Goal: Information Seeking & Learning: Learn about a topic

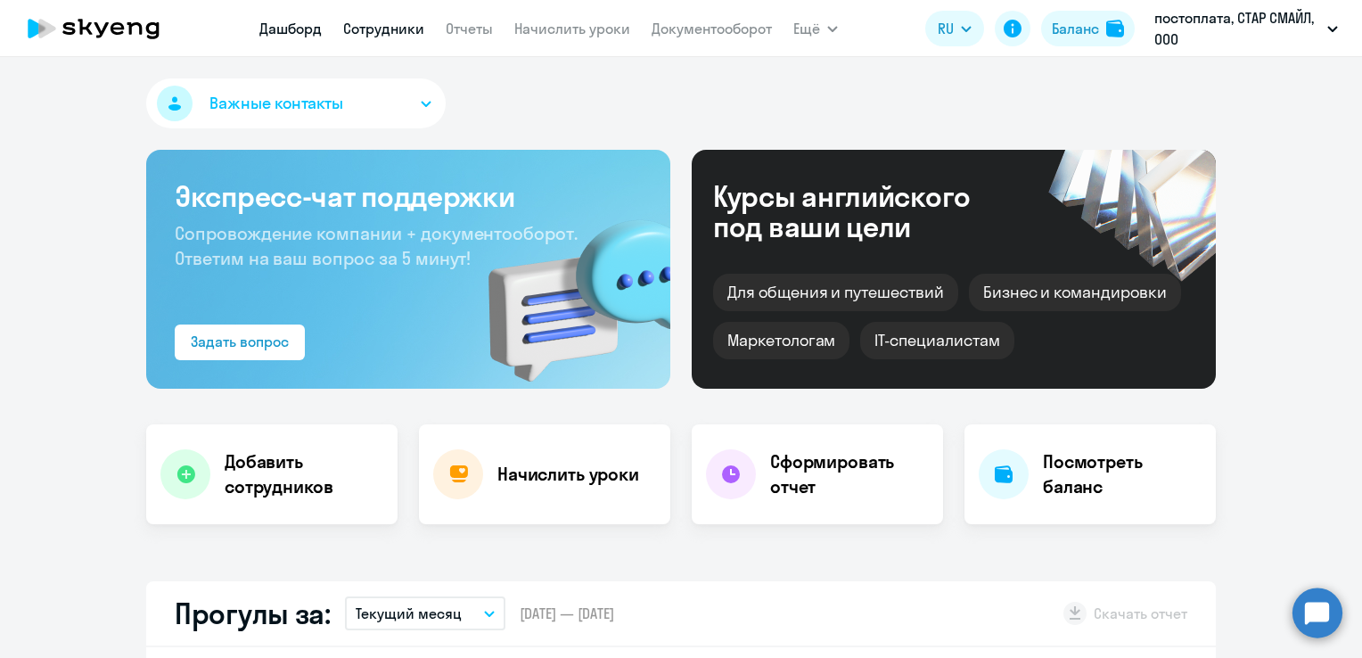
select select "30"
click at [371, 34] on link "Сотрудники" at bounding box center [383, 29] width 81 height 18
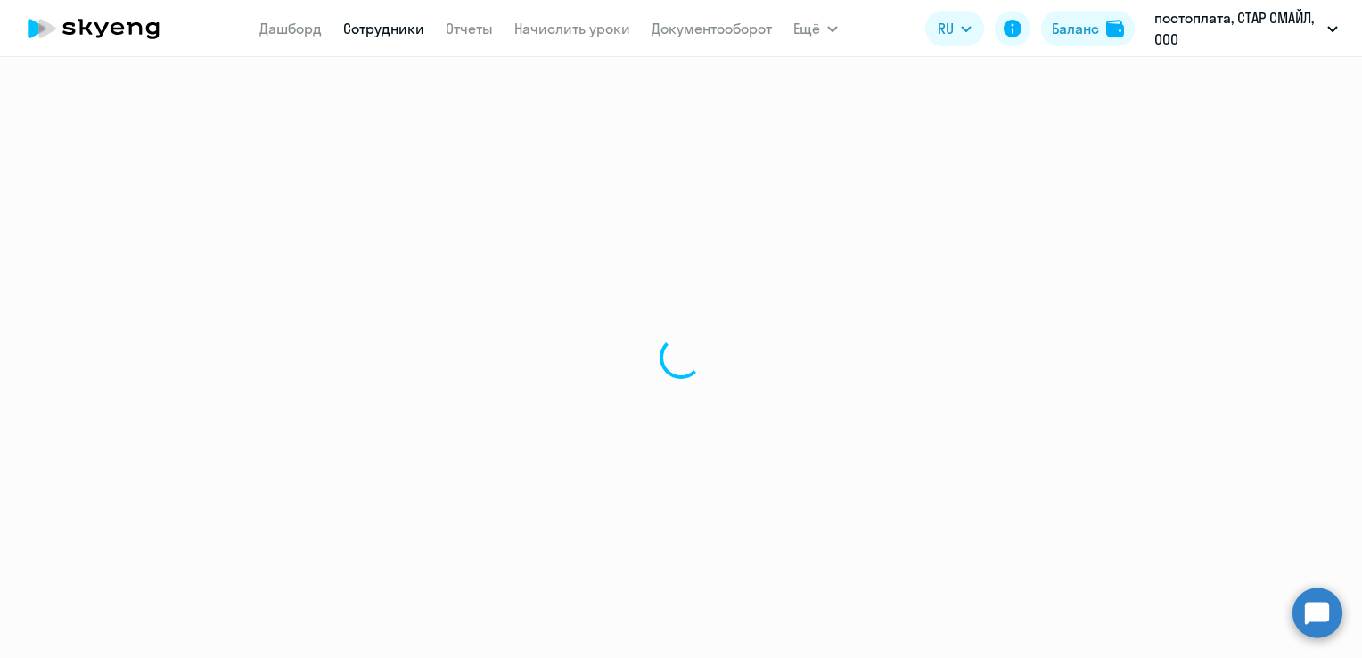
select select "30"
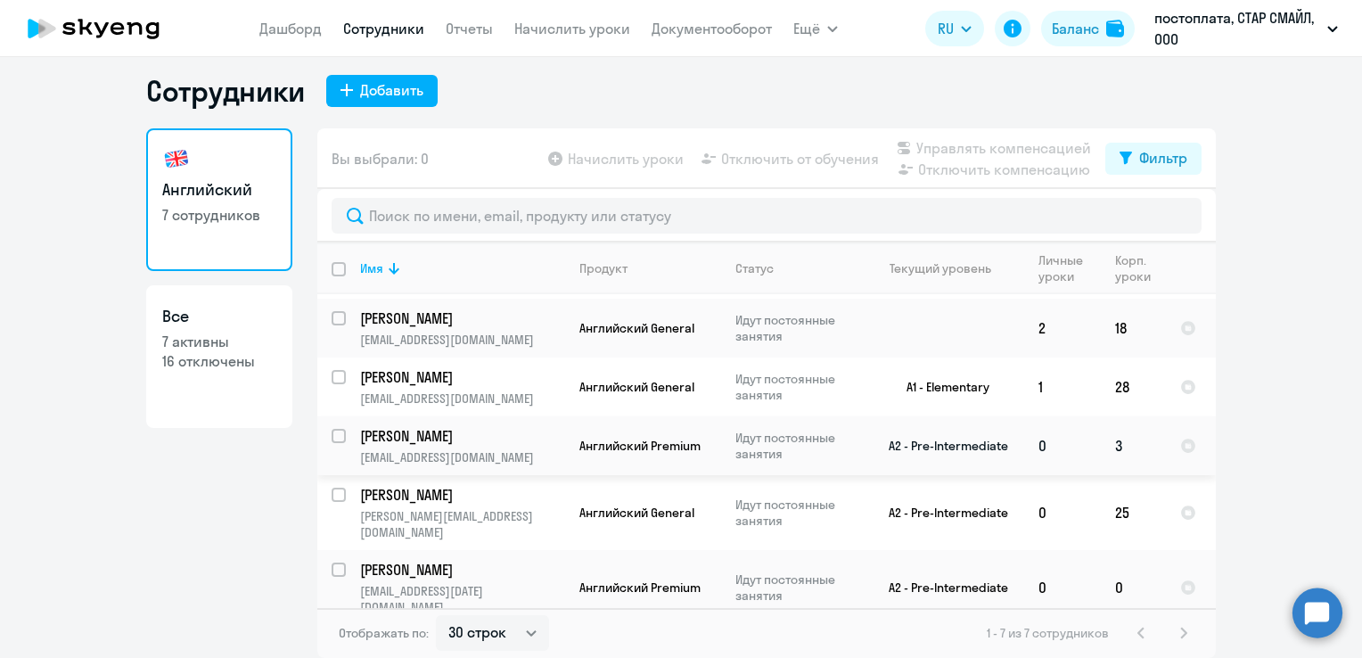
scroll to position [100, 0]
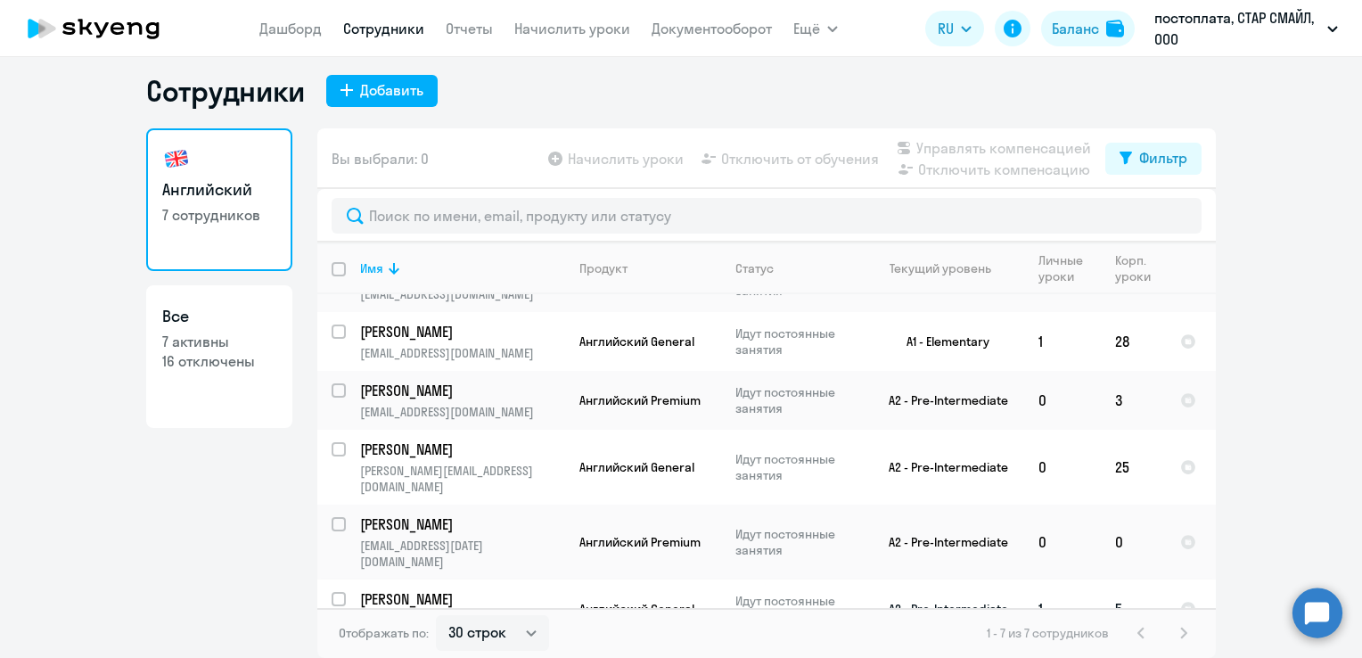
click at [556, 589] on link "[PERSON_NAME]" at bounding box center [462, 599] width 204 height 20
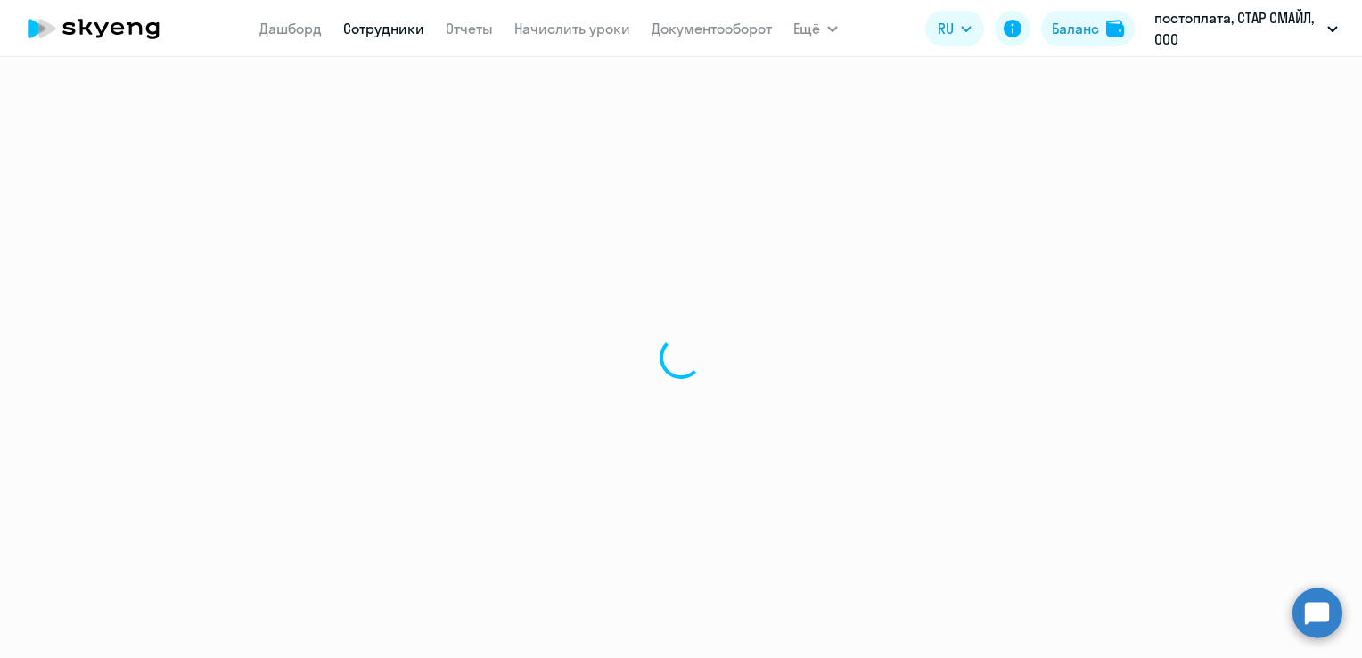
select select "english"
select select "30"
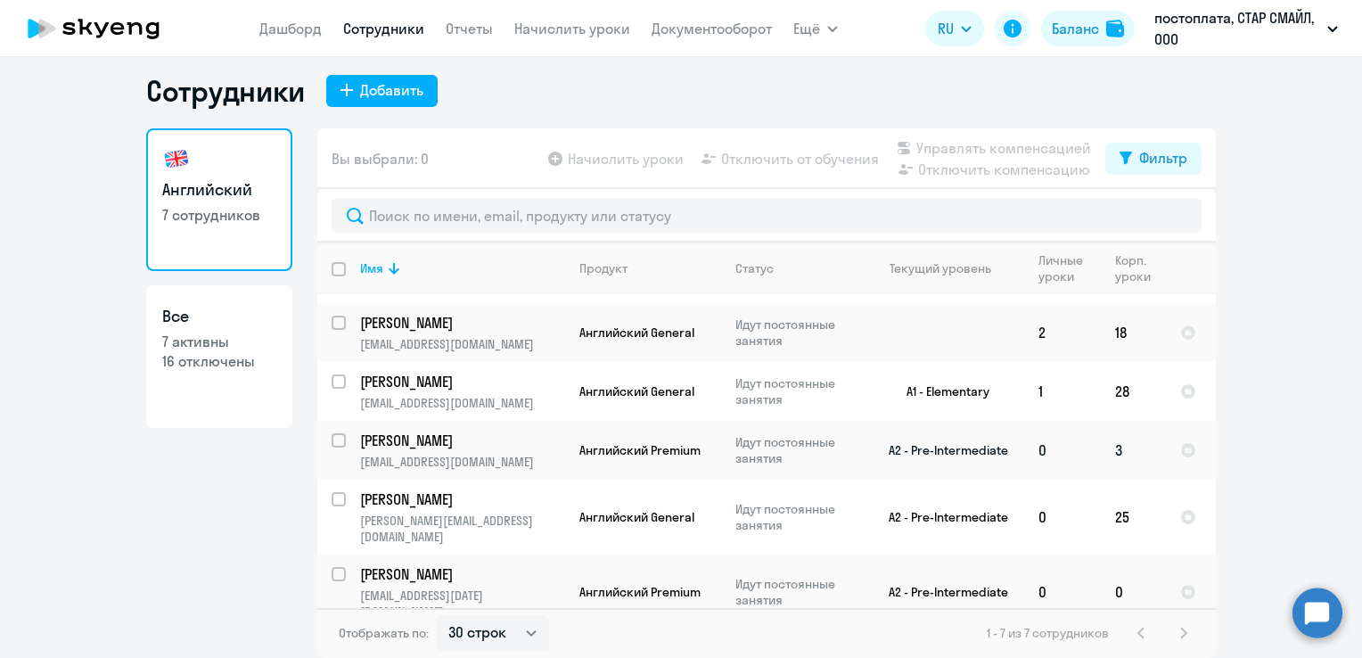
scroll to position [100, 0]
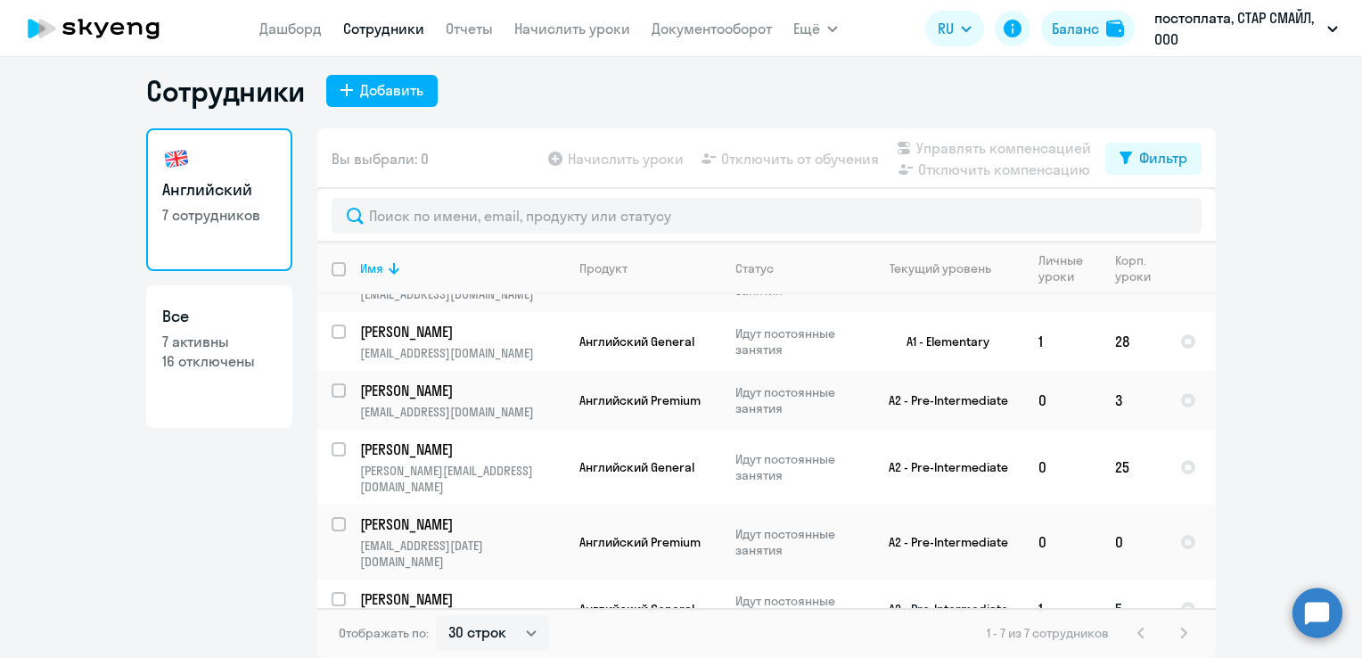
click at [548, 612] on p "[EMAIL_ADDRESS][DOMAIN_NAME]" at bounding box center [462, 620] width 204 height 16
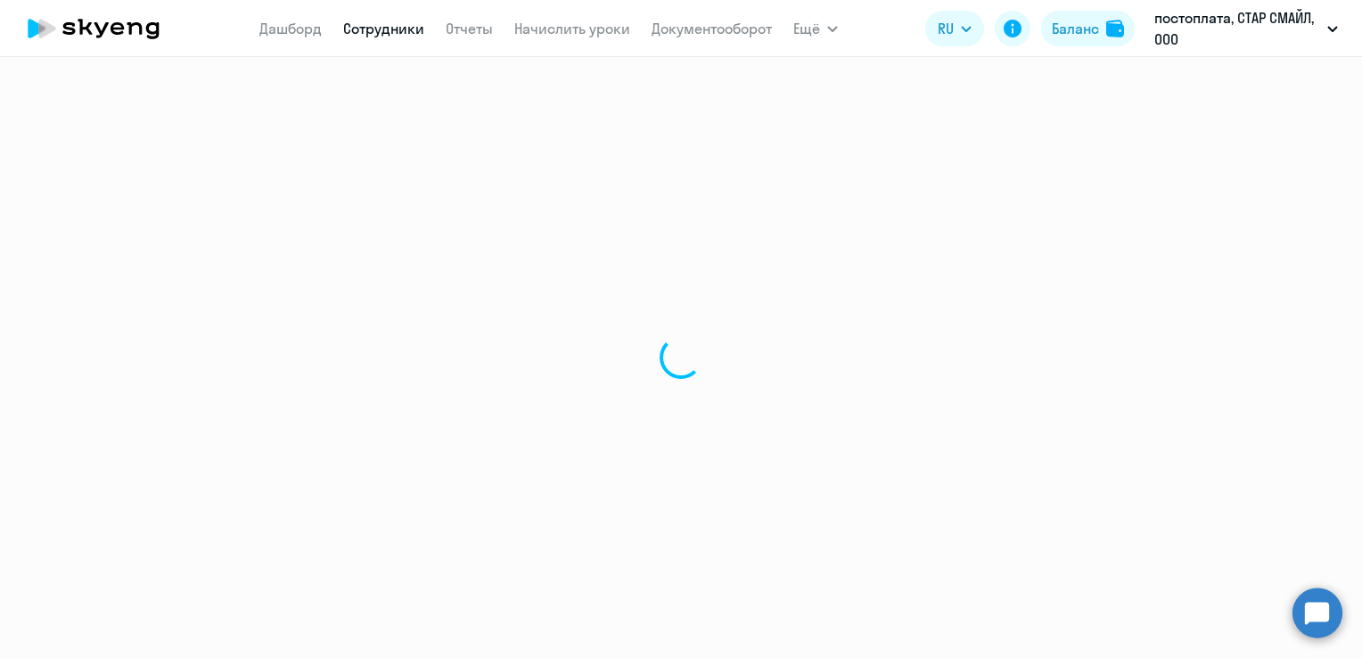
select select "english"
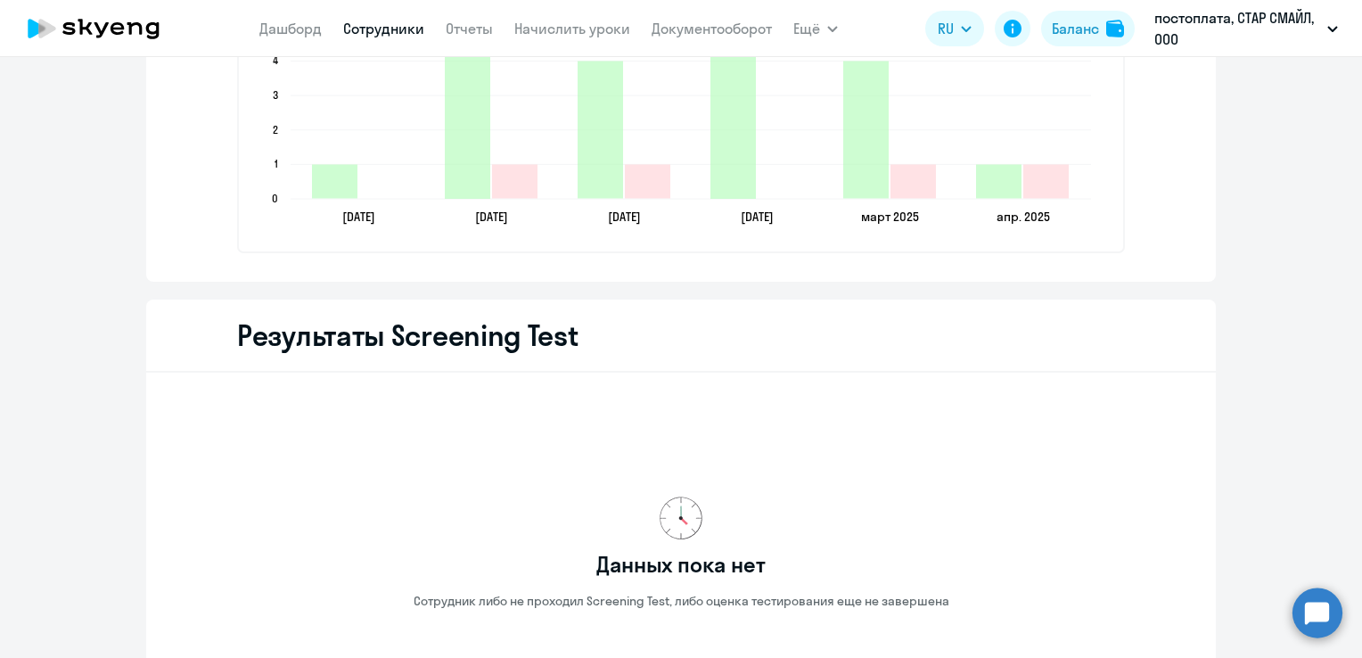
scroll to position [2573, 0]
